Goal: Navigation & Orientation: Find specific page/section

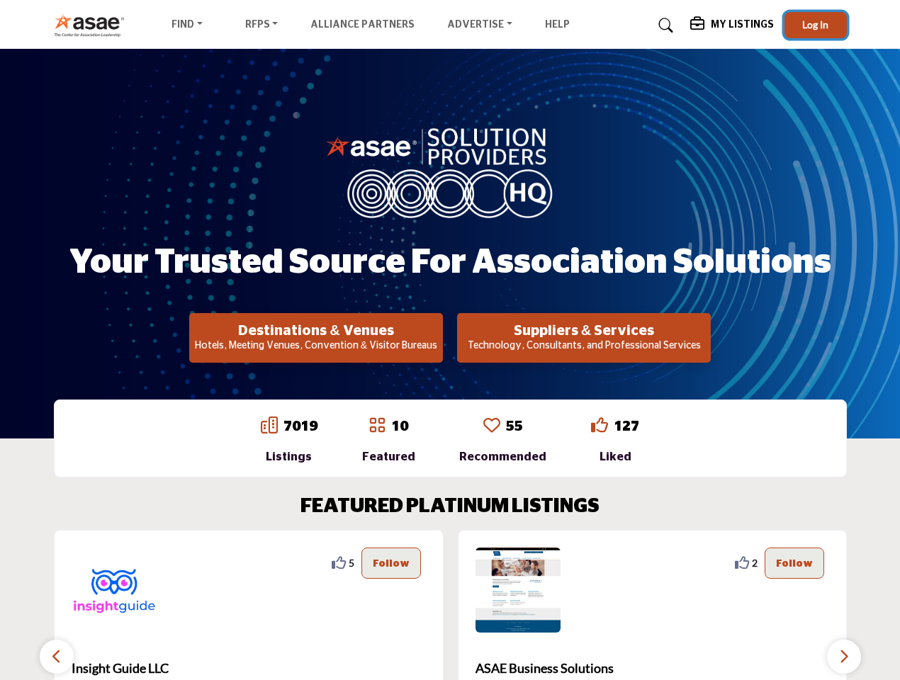
click at [815, 25] on span "Log In" at bounding box center [815, 24] width 26 height 12
click at [316, 338] on h2 "Destinations & Venues" at bounding box center [315, 330] width 245 height 17
click at [584, 338] on h2 "Suppliers & Services" at bounding box center [583, 330] width 245 height 17
click at [431, 605] on div "5" at bounding box center [249, 650] width 390 height 240
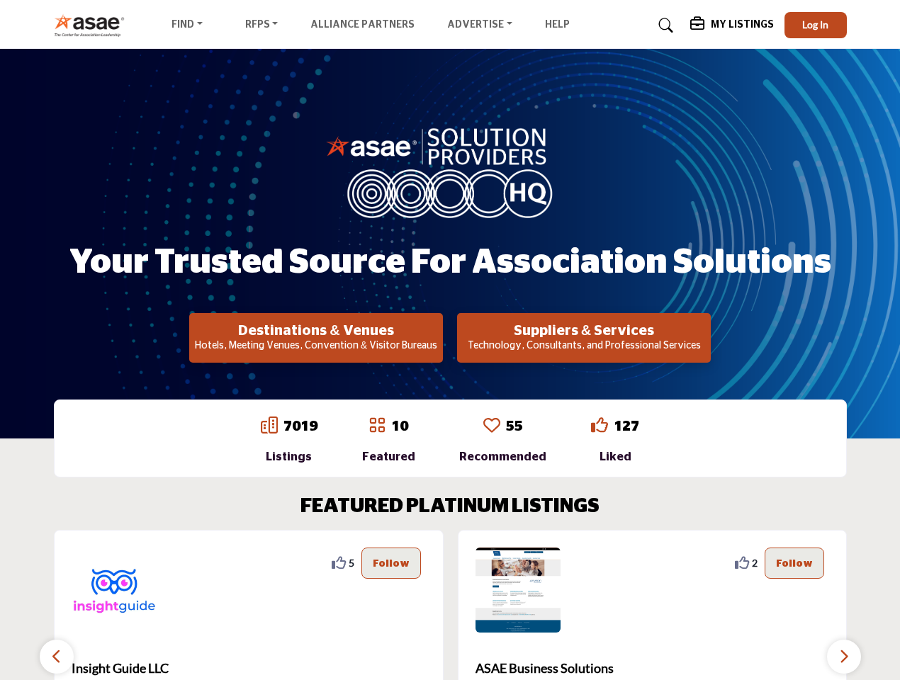
click at [0, 563] on section "FEATURED PLATINUM LISTINGS 2 2 Follow Following Richmond Region Tourism ... Vie…" at bounding box center [450, 633] width 900 height 332
